Goal: Participate in discussion: Engage in conversation with other users on a specific topic

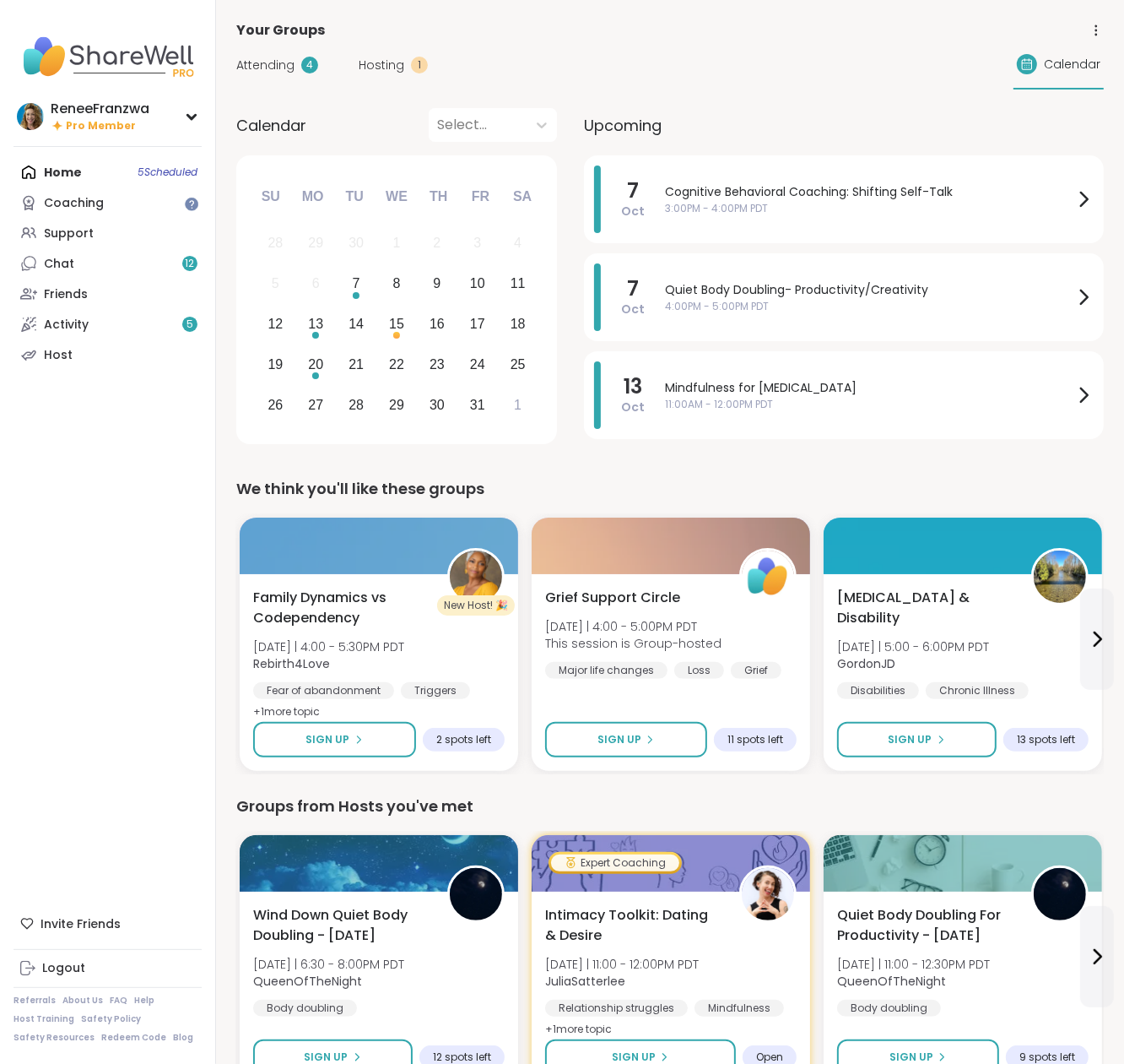
click at [275, 65] on span "Attending" at bounding box center [266, 65] width 58 height 18
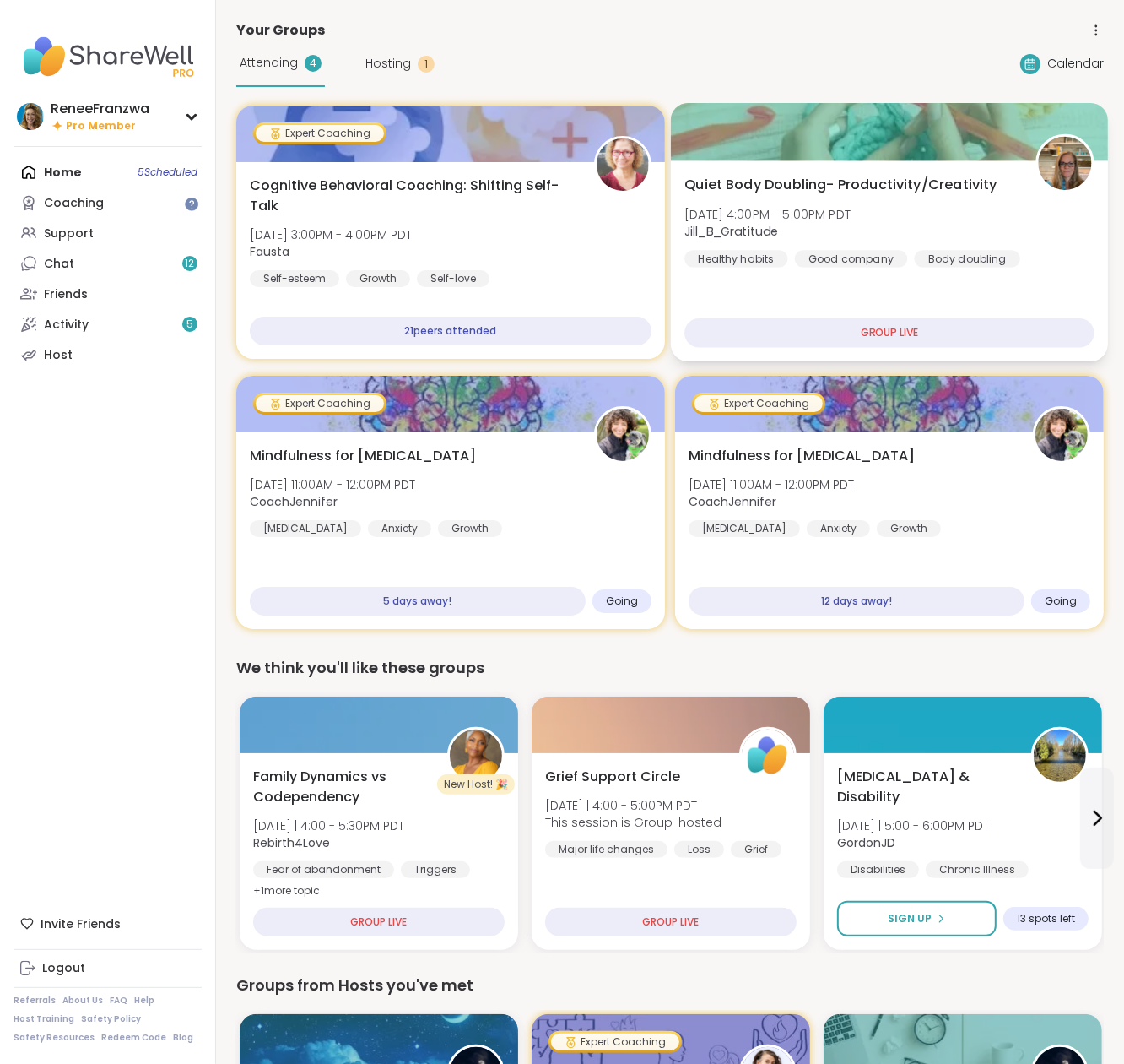
click at [851, 239] on span "Jill_B_Gratitude" at bounding box center [767, 230] width 166 height 17
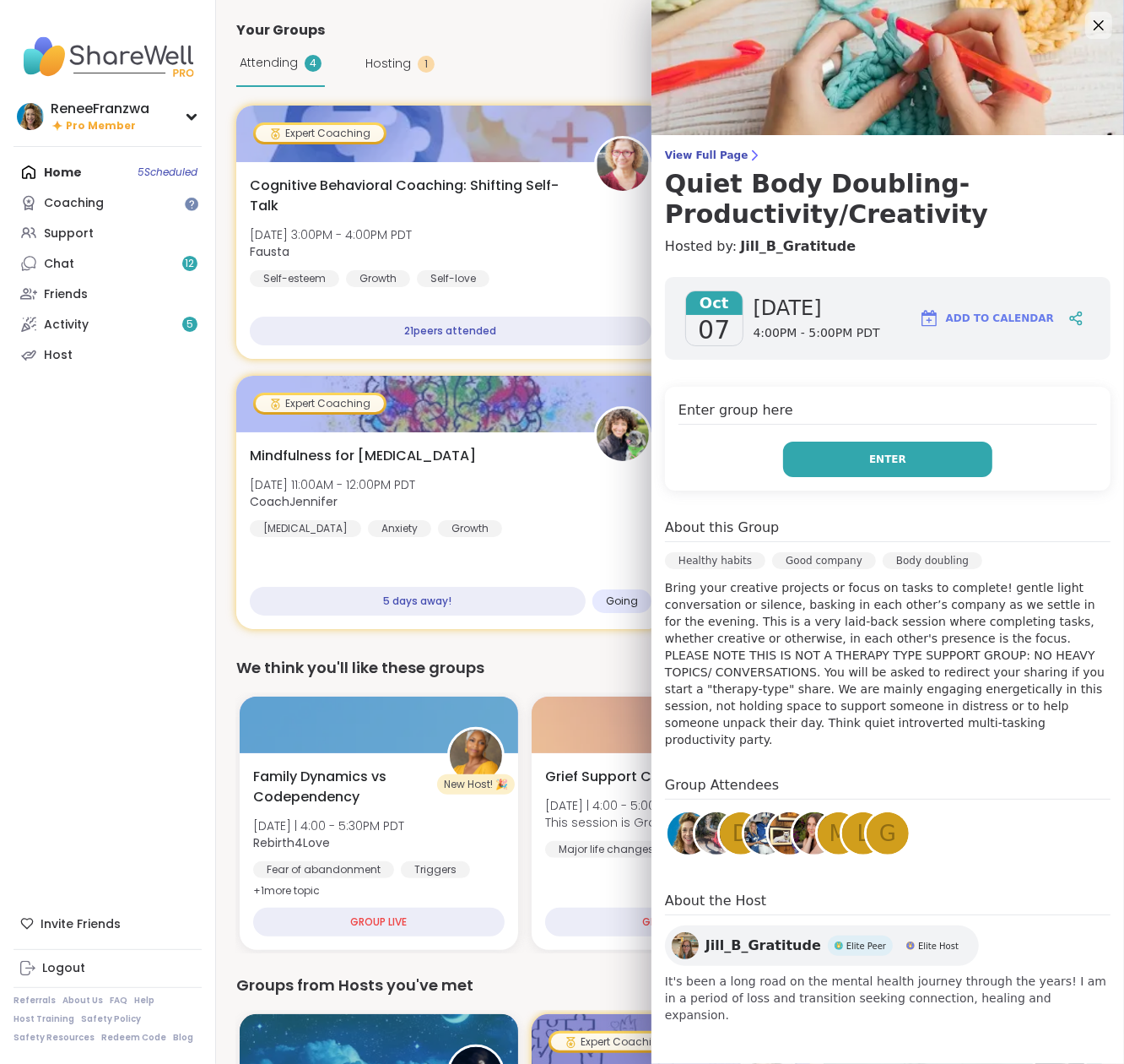
click at [912, 452] on button "Enter" at bounding box center [887, 459] width 209 height 35
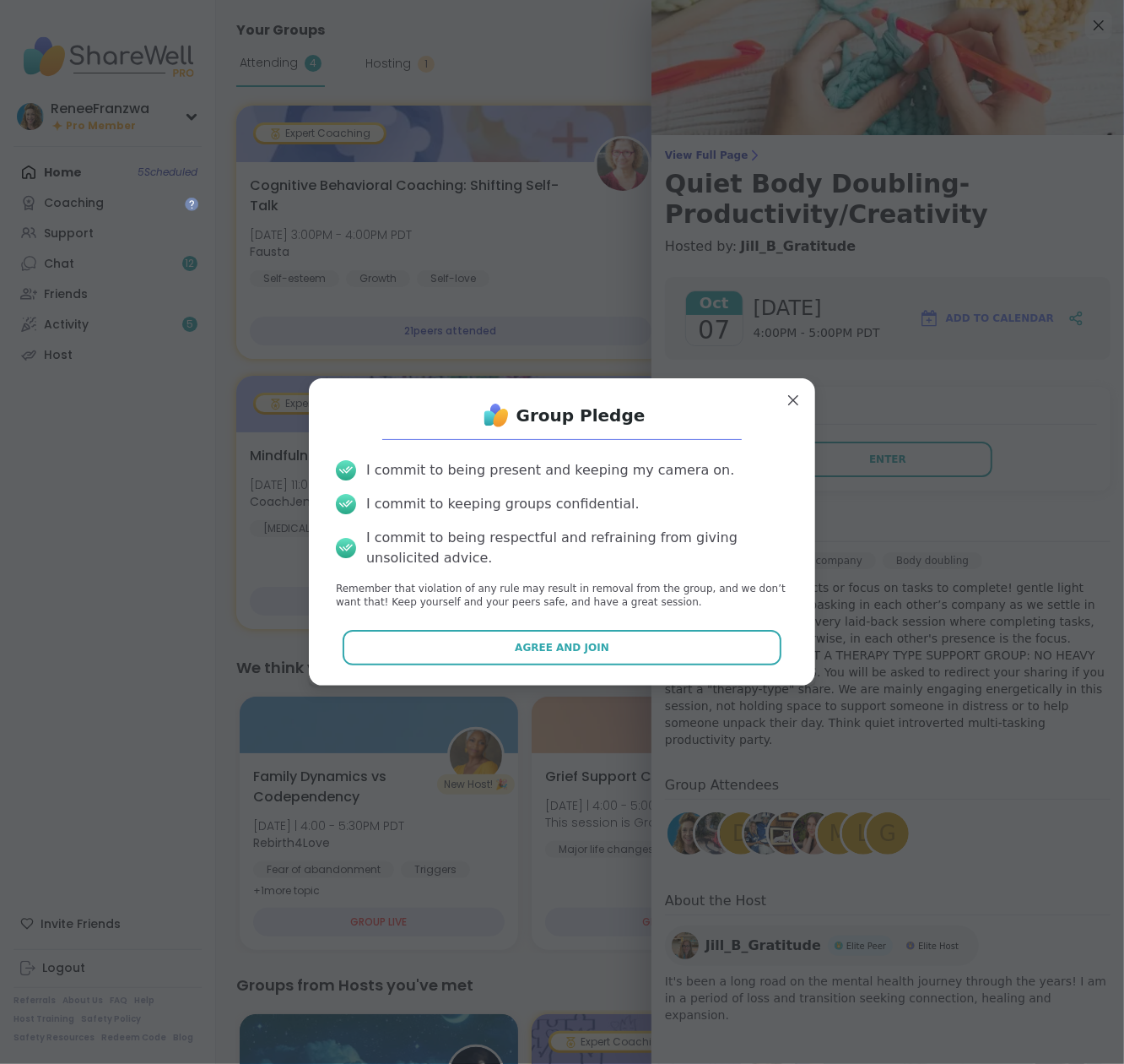
click at [544, 642] on span "Agree and Join" at bounding box center [562, 647] width 94 height 15
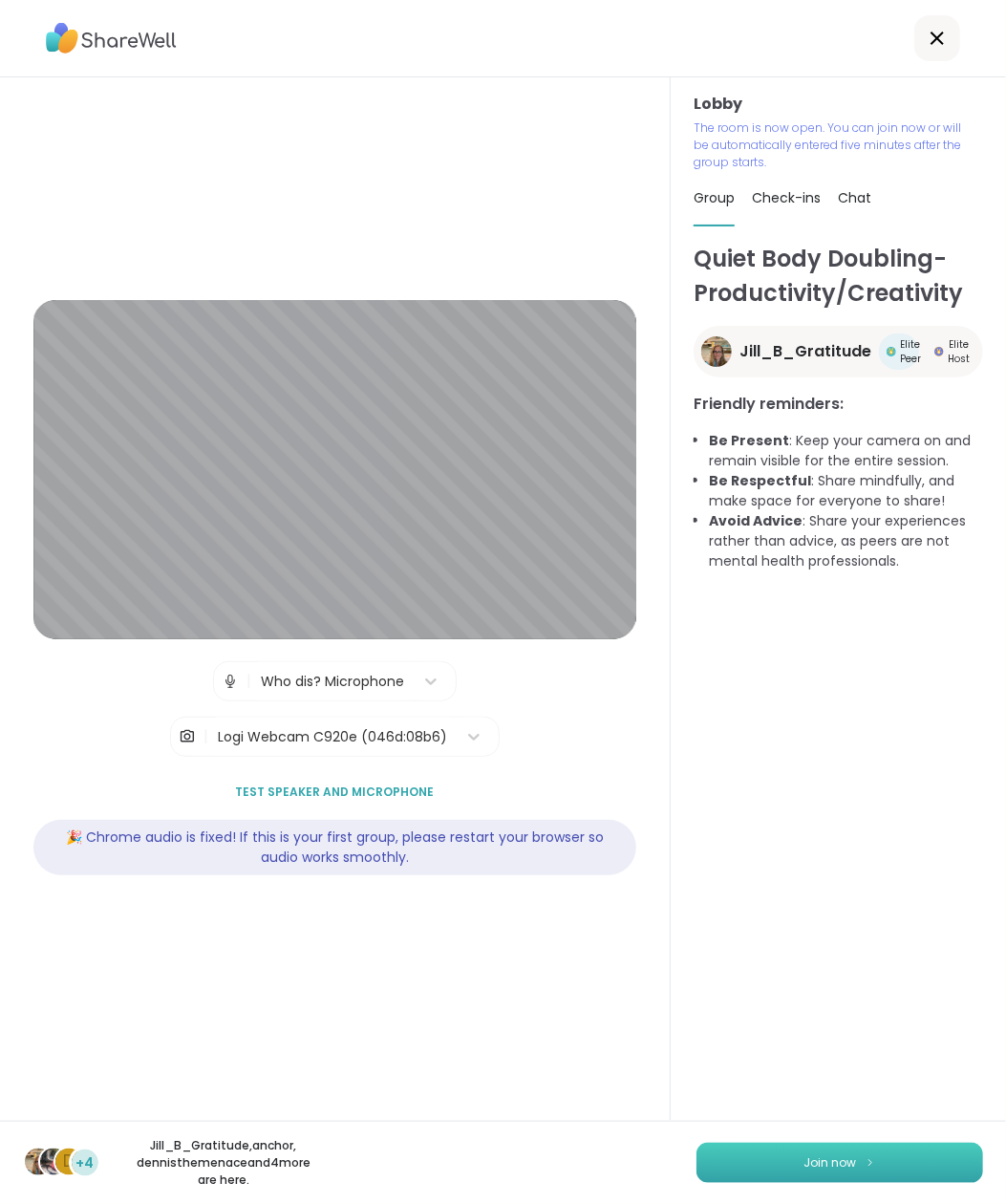
click at [826, 1161] on span "Join now" at bounding box center [830, 1162] width 53 height 17
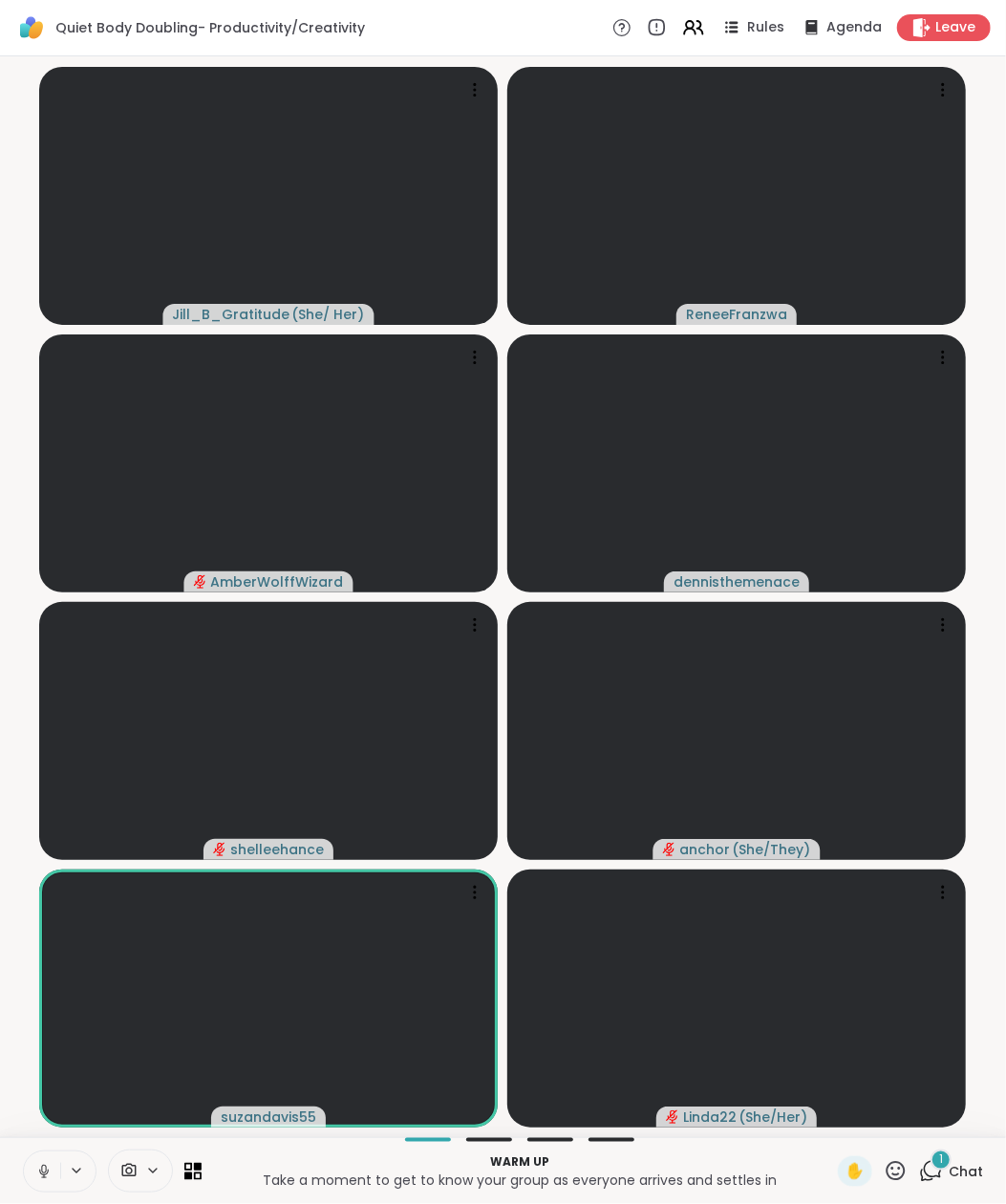
click at [43, 1171] on icon at bounding box center [43, 1170] width 17 height 17
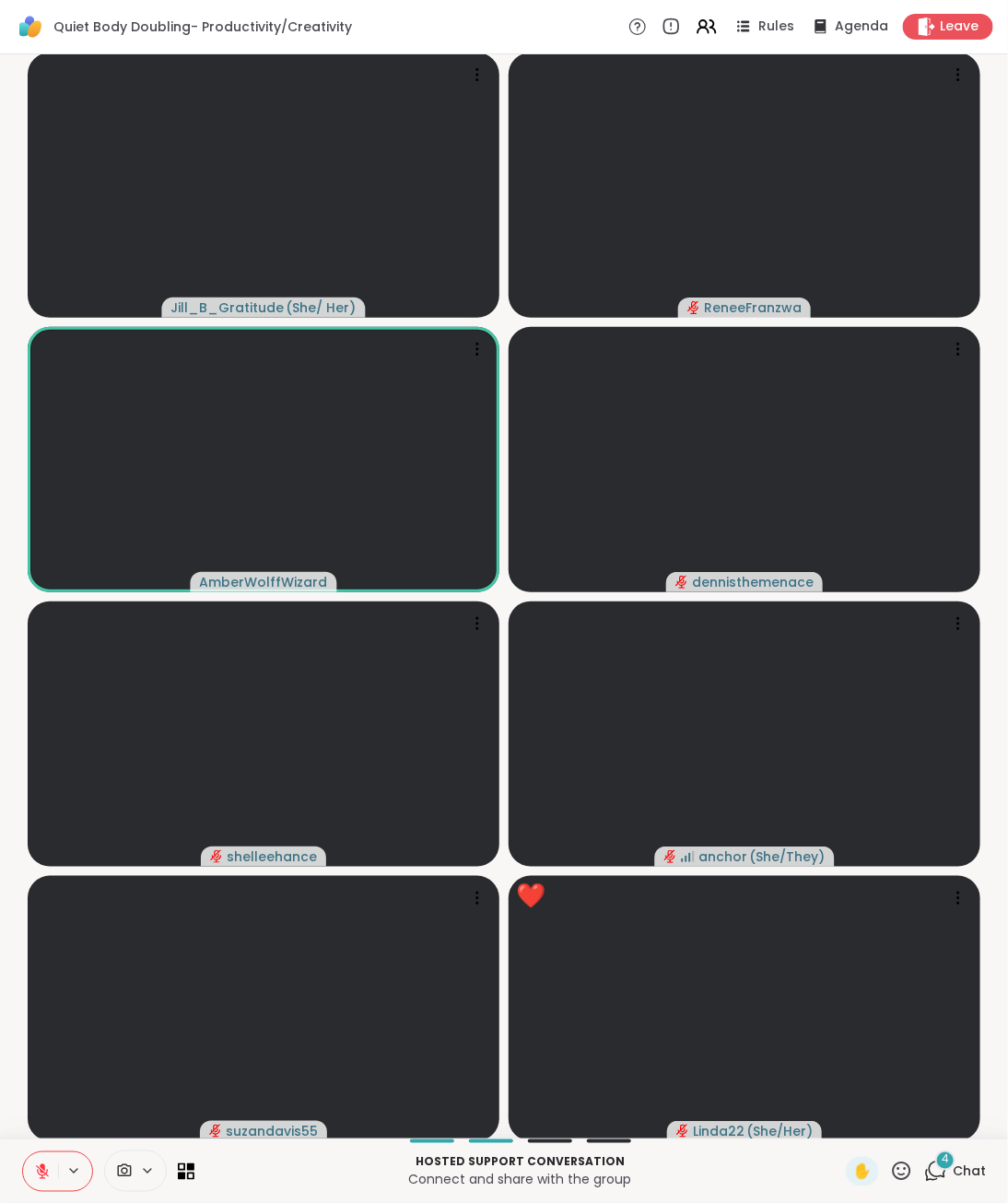
click at [961, 1161] on span "Chat" at bounding box center [968, 1171] width 33 height 18
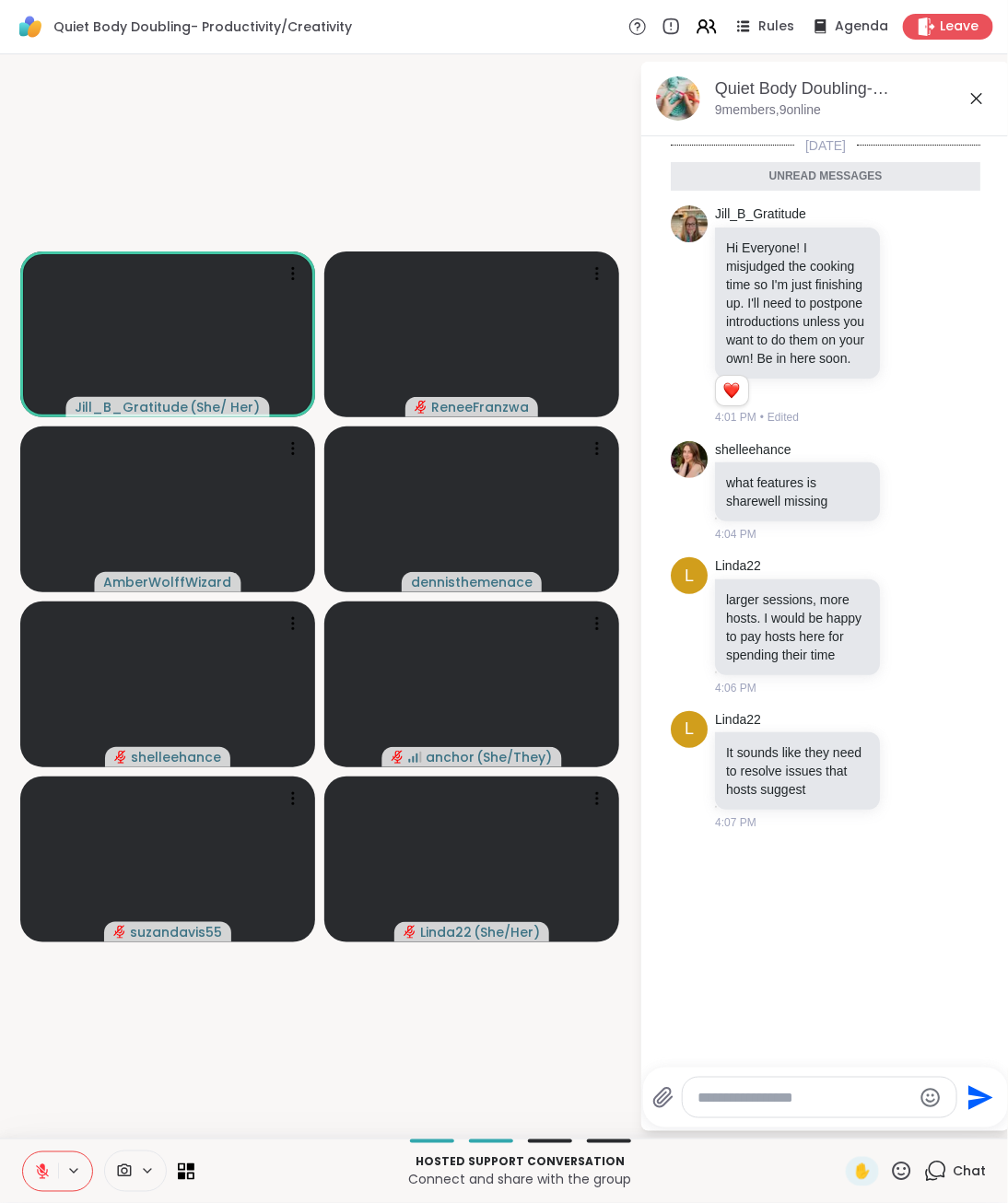
click at [900, 1161] on icon at bounding box center [901, 1172] width 23 height 23
click at [850, 1124] on span "❤️" at bounding box center [847, 1123] width 18 height 22
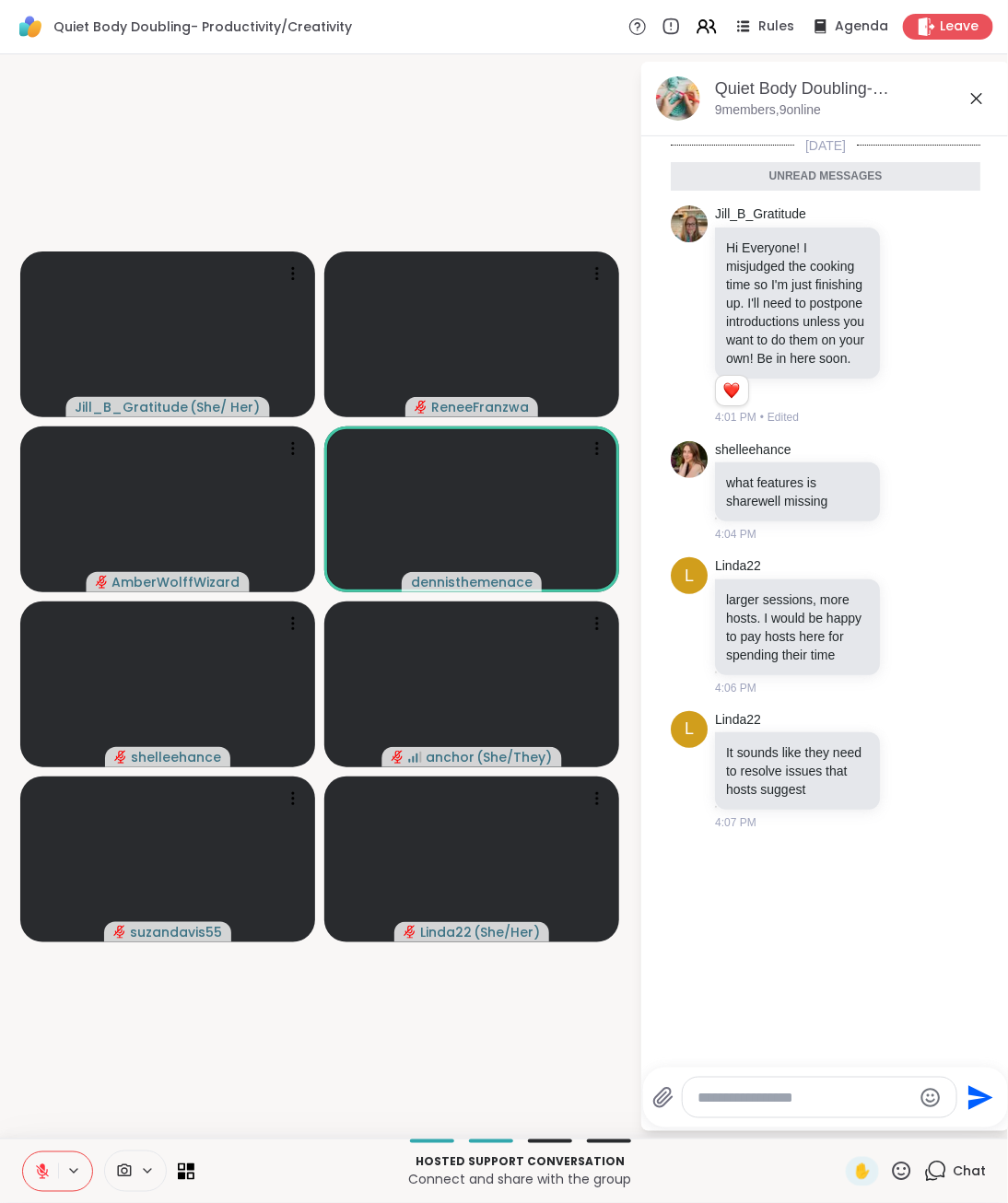
click at [975, 97] on icon at bounding box center [976, 98] width 11 height 11
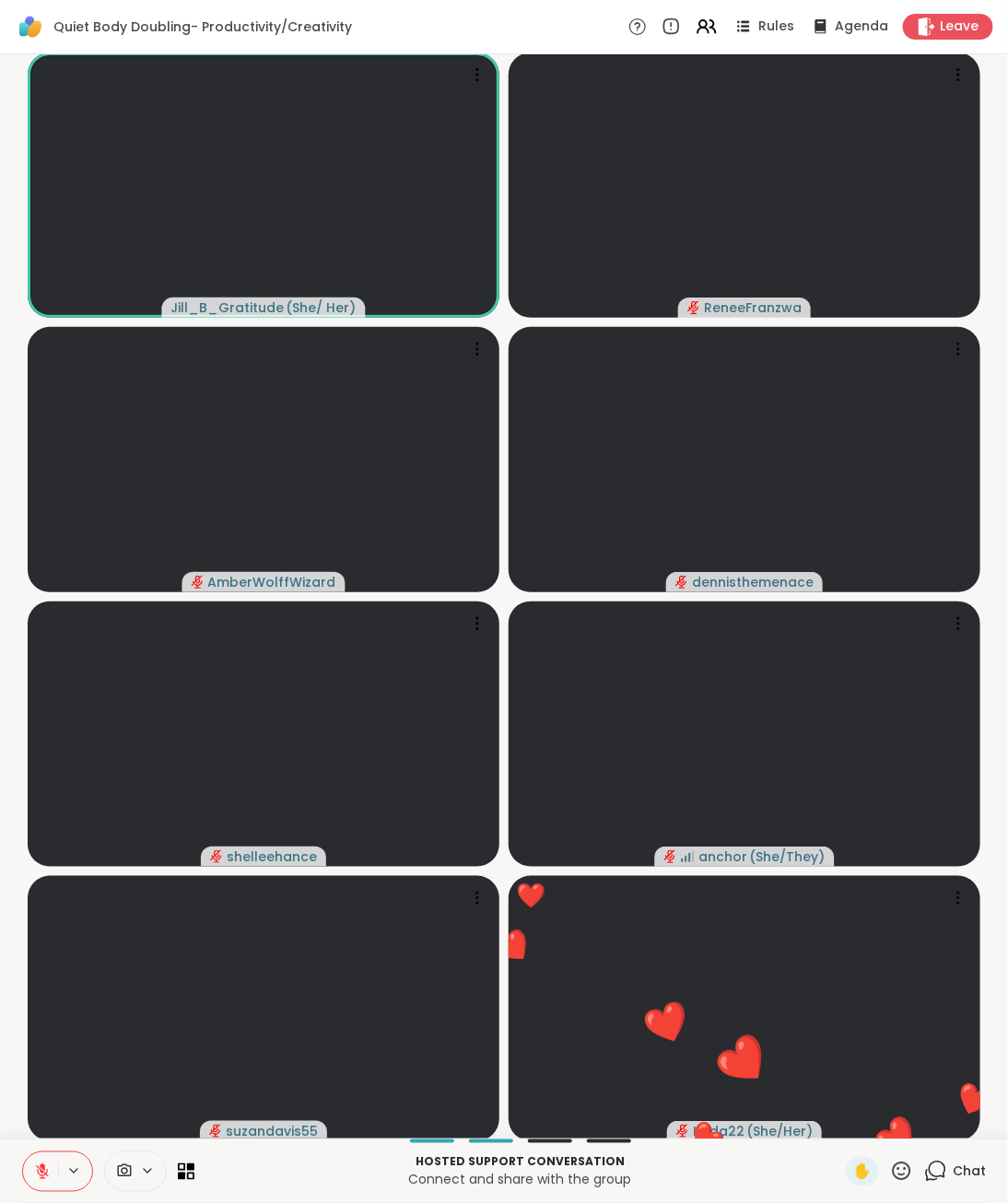
click at [40, 1161] on icon at bounding box center [41, 1171] width 16 height 16
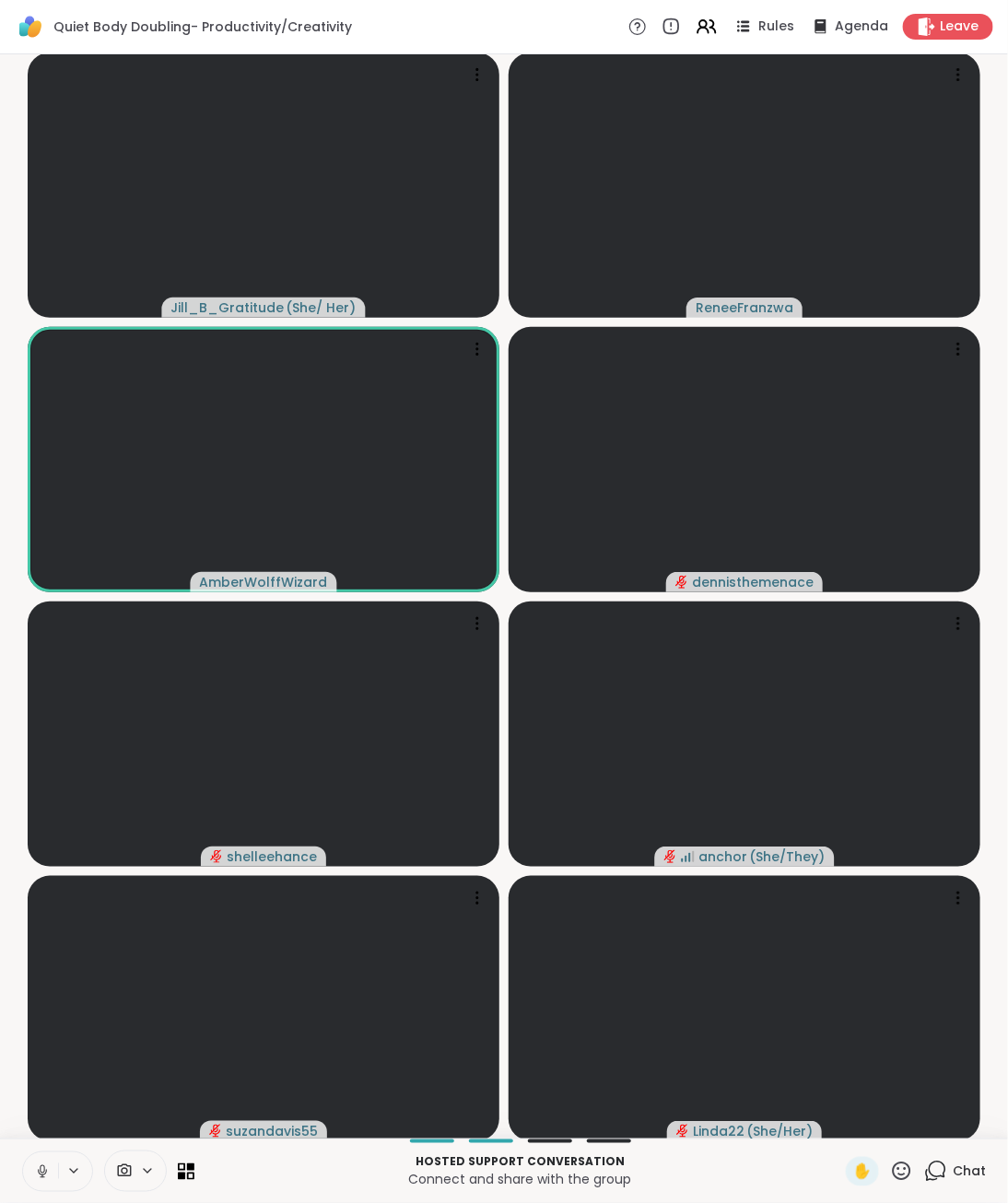
click at [40, 1161] on icon at bounding box center [42, 1172] width 10 height 6
click at [899, 1161] on icon at bounding box center [901, 1172] width 23 height 23
click at [968, 1126] on span "🎉" at bounding box center [968, 1123] width 18 height 22
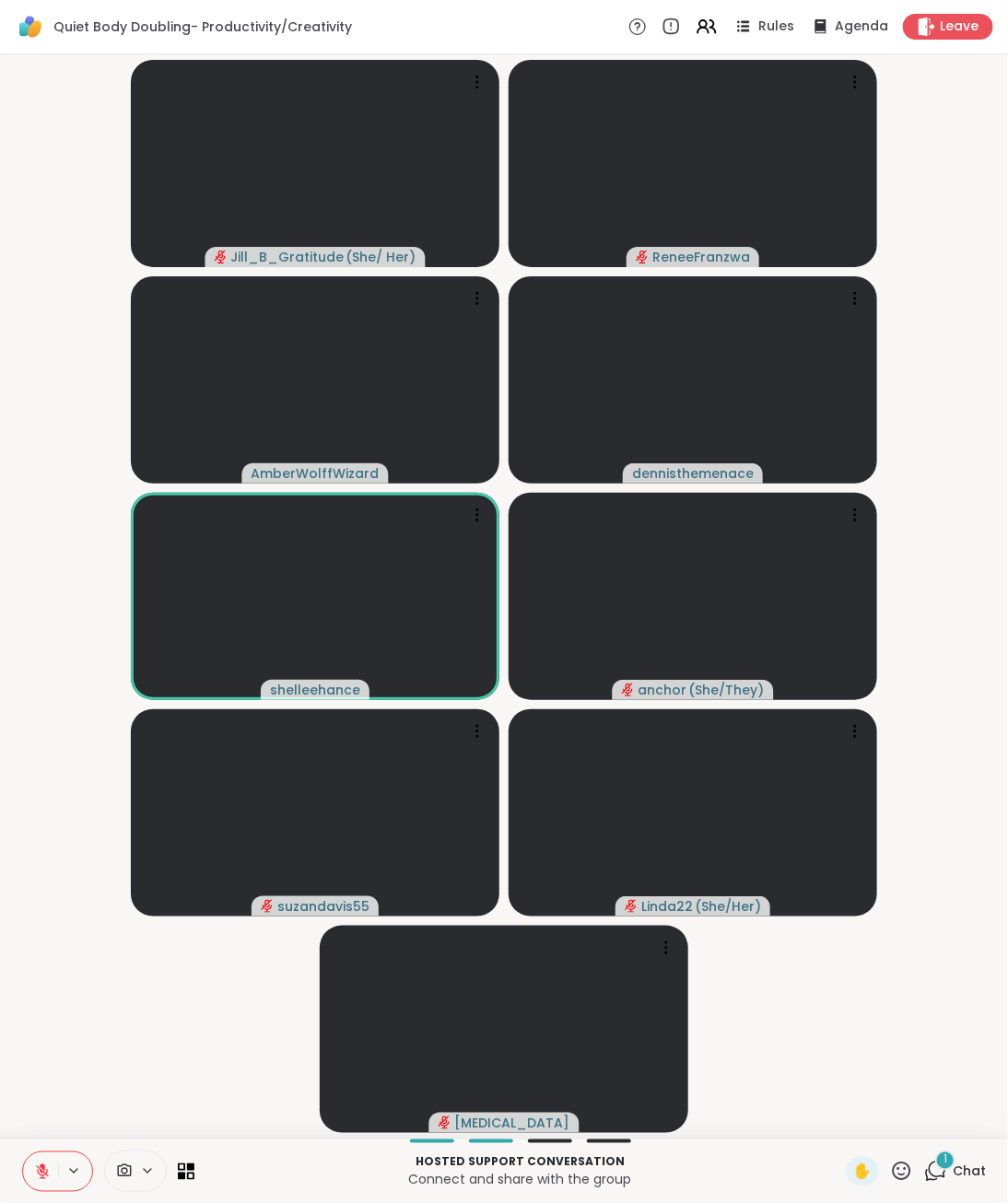
click at [968, 1161] on span "Chat" at bounding box center [968, 1171] width 33 height 18
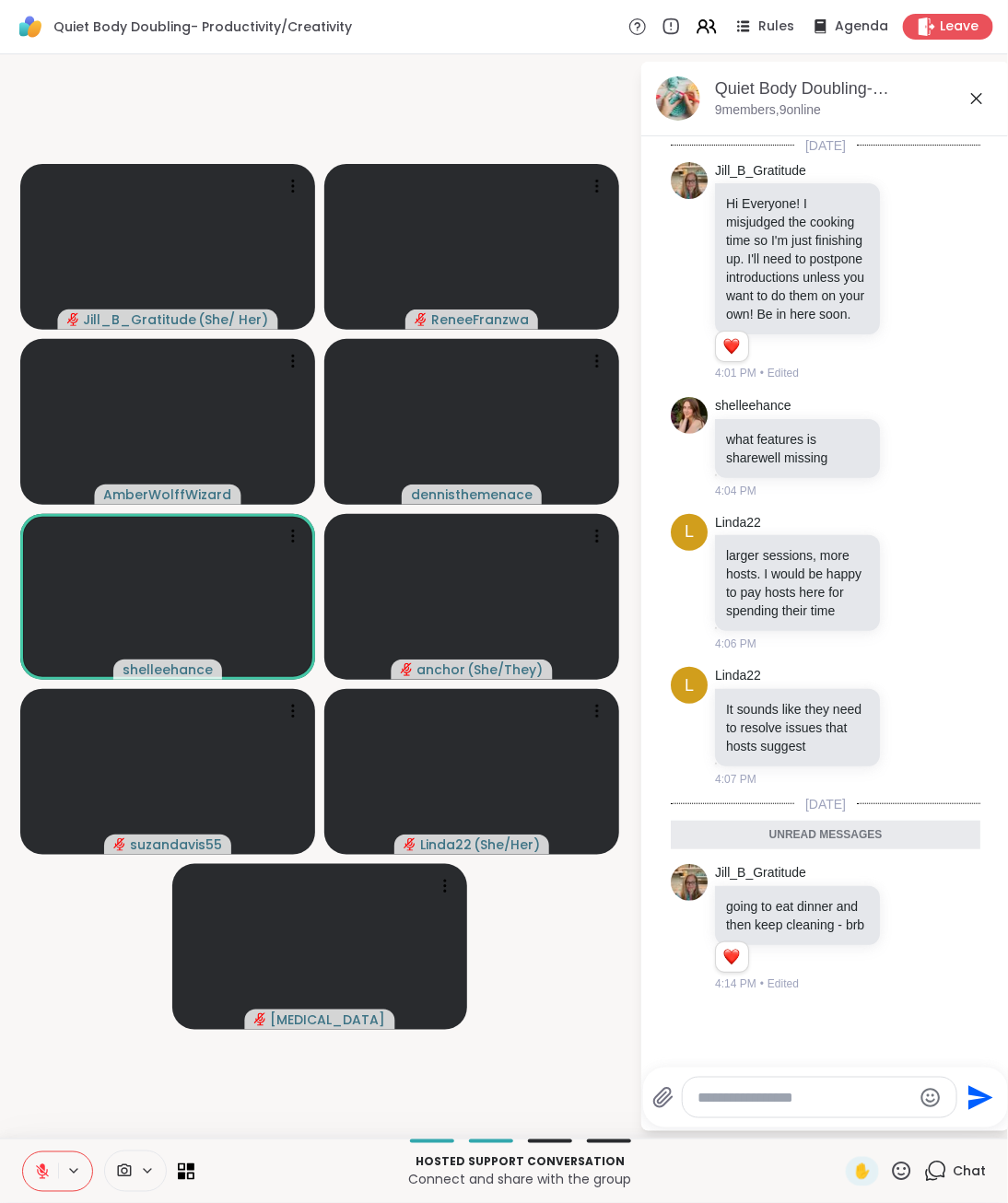
click at [813, 1105] on textarea "Type your message" at bounding box center [805, 1098] width 215 height 18
type textarea "**********"
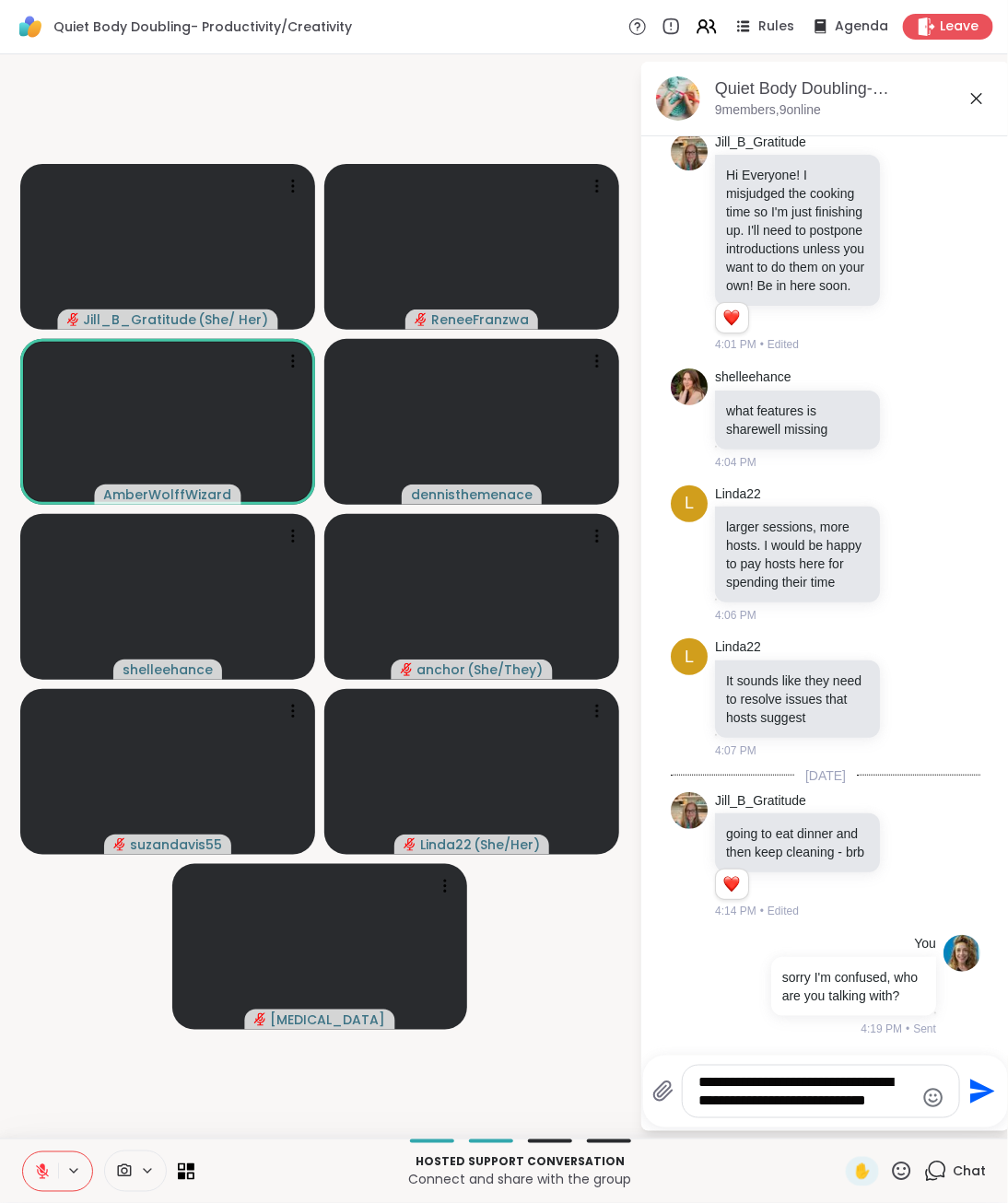
scroll to position [102, 0]
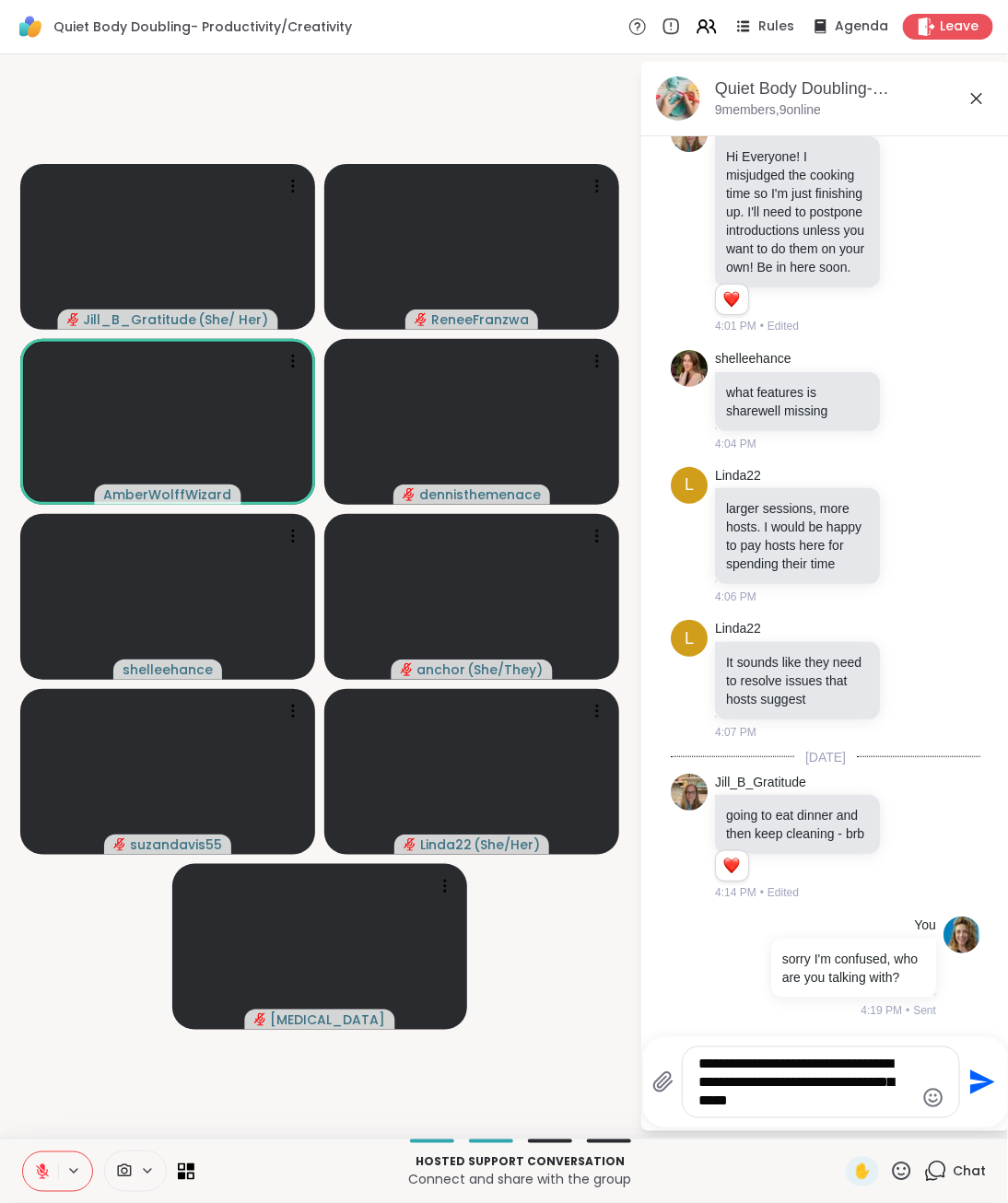
type textarea "**********"
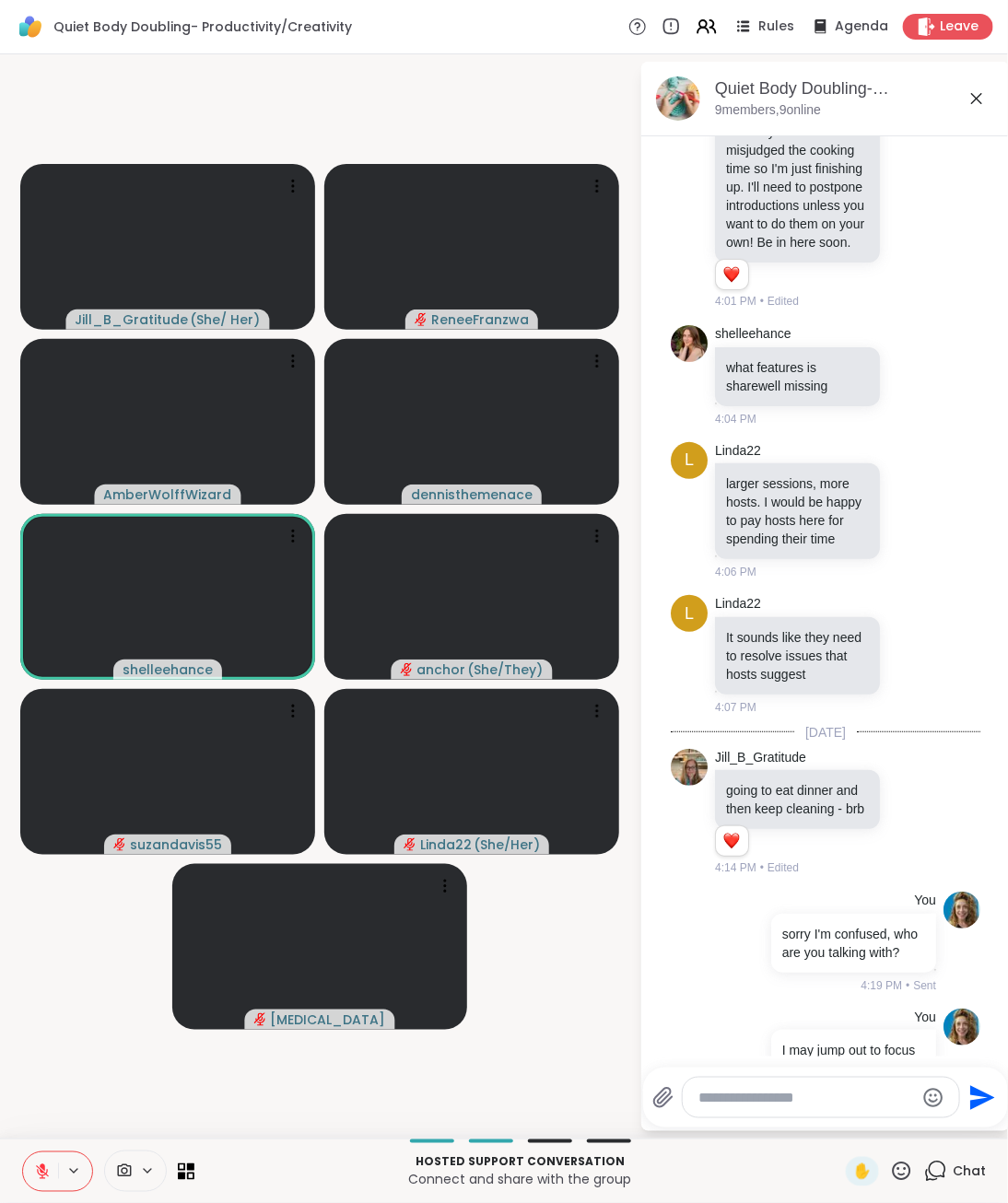
scroll to position [226, 0]
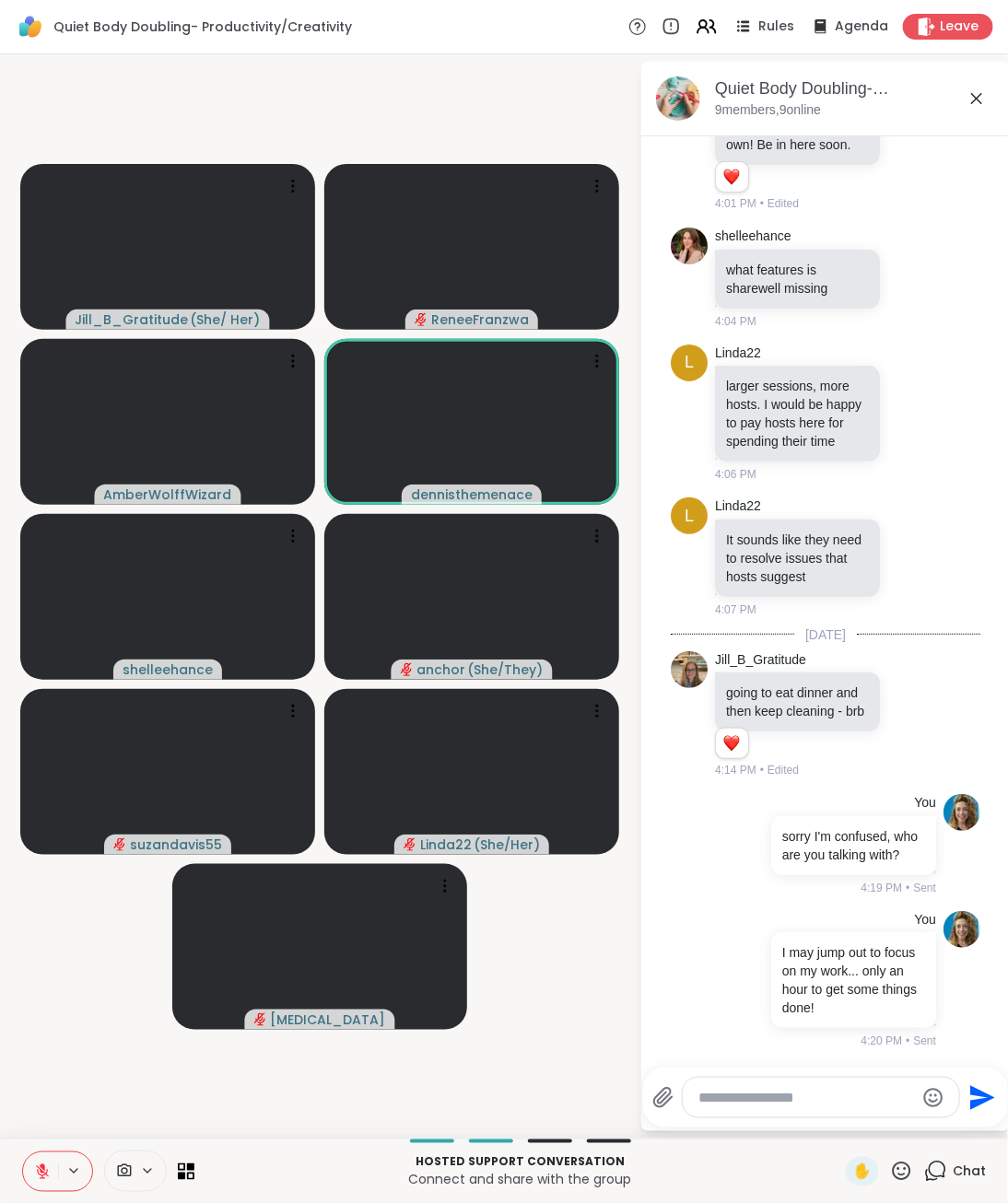
click at [775, 1106] on textarea "Type your message" at bounding box center [807, 1098] width 215 height 18
type textarea "**********"
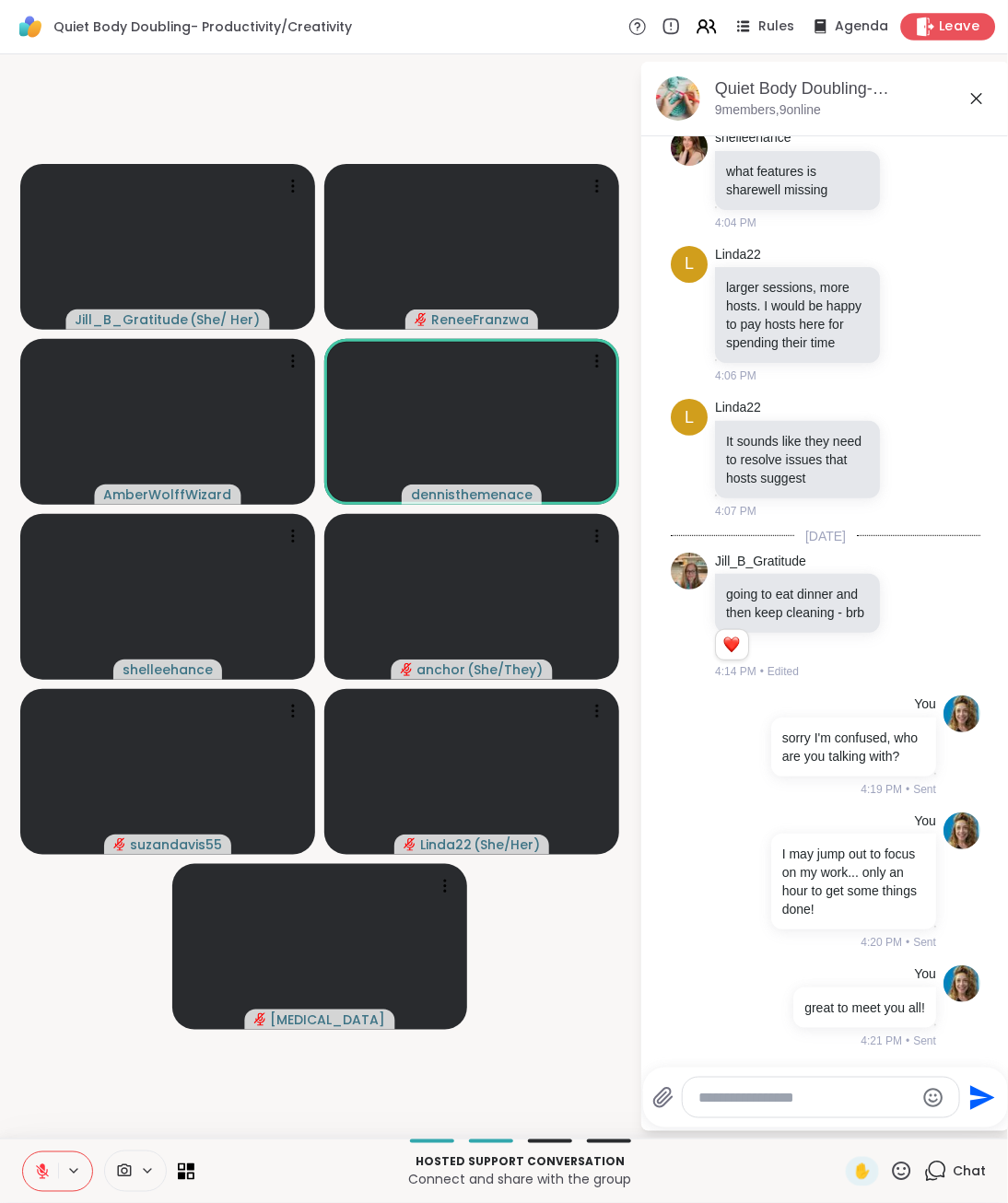
click at [942, 29] on span "Leave" at bounding box center [960, 27] width 40 height 19
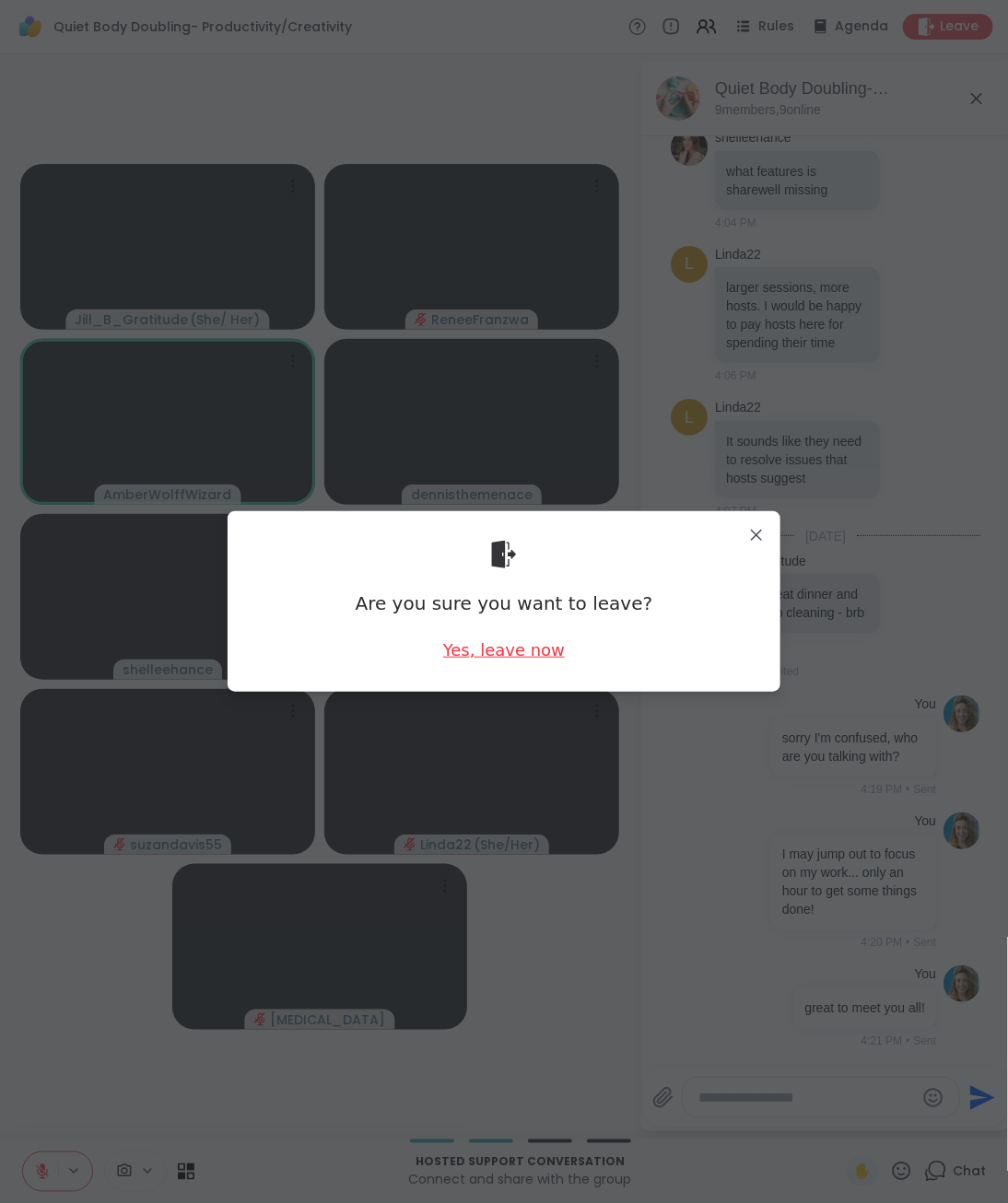
click at [474, 655] on div "Yes, leave now" at bounding box center [504, 650] width 121 height 23
